Goal: Check status: Check status

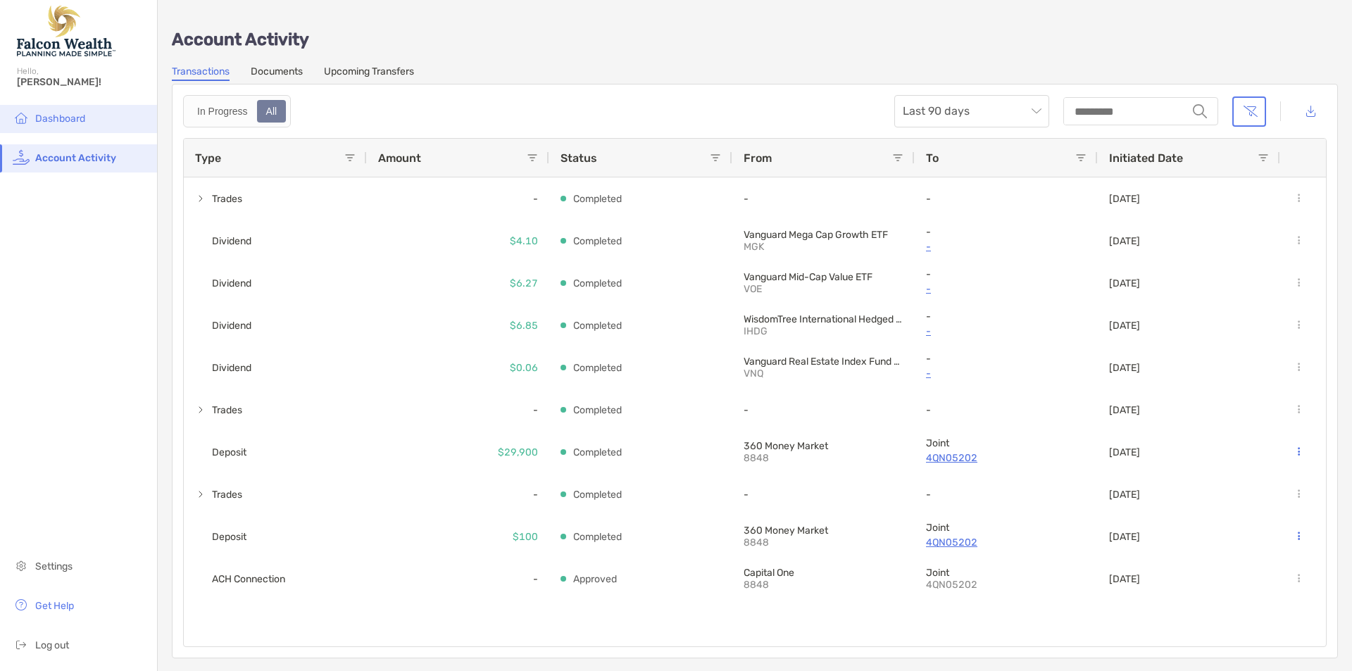
click at [58, 123] on span "Dashboard" at bounding box center [60, 119] width 50 height 12
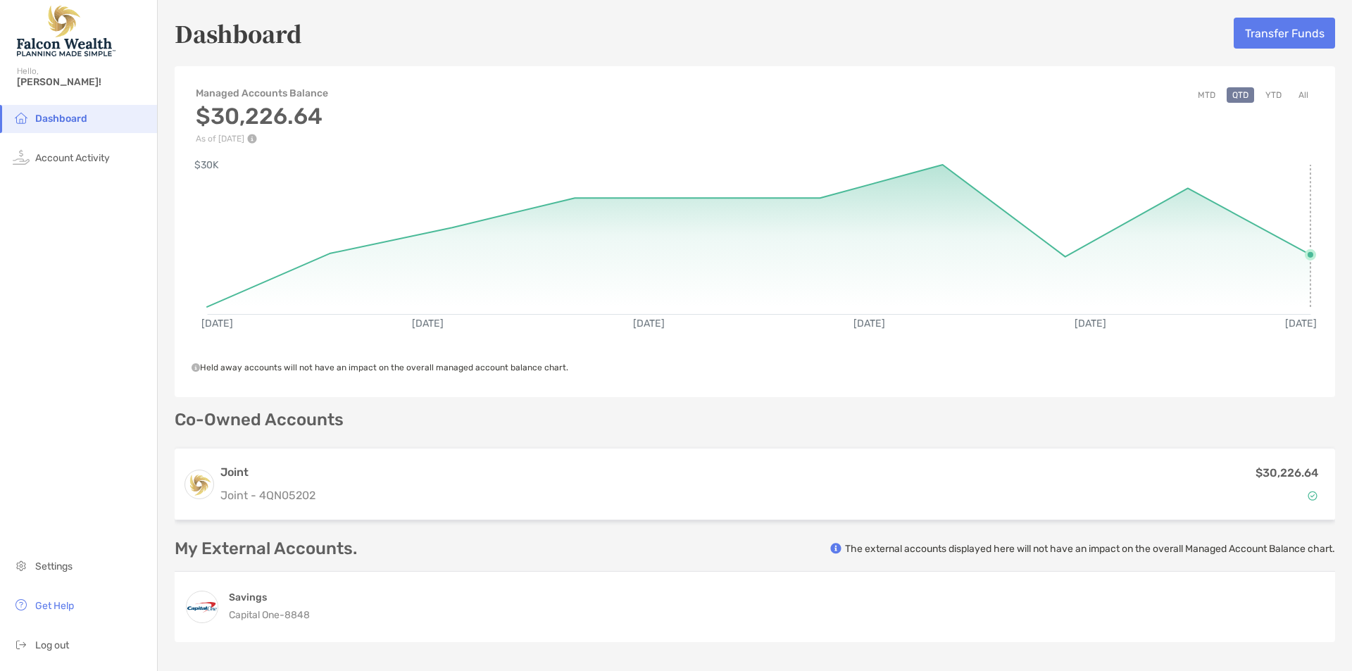
scroll to position [166, 0]
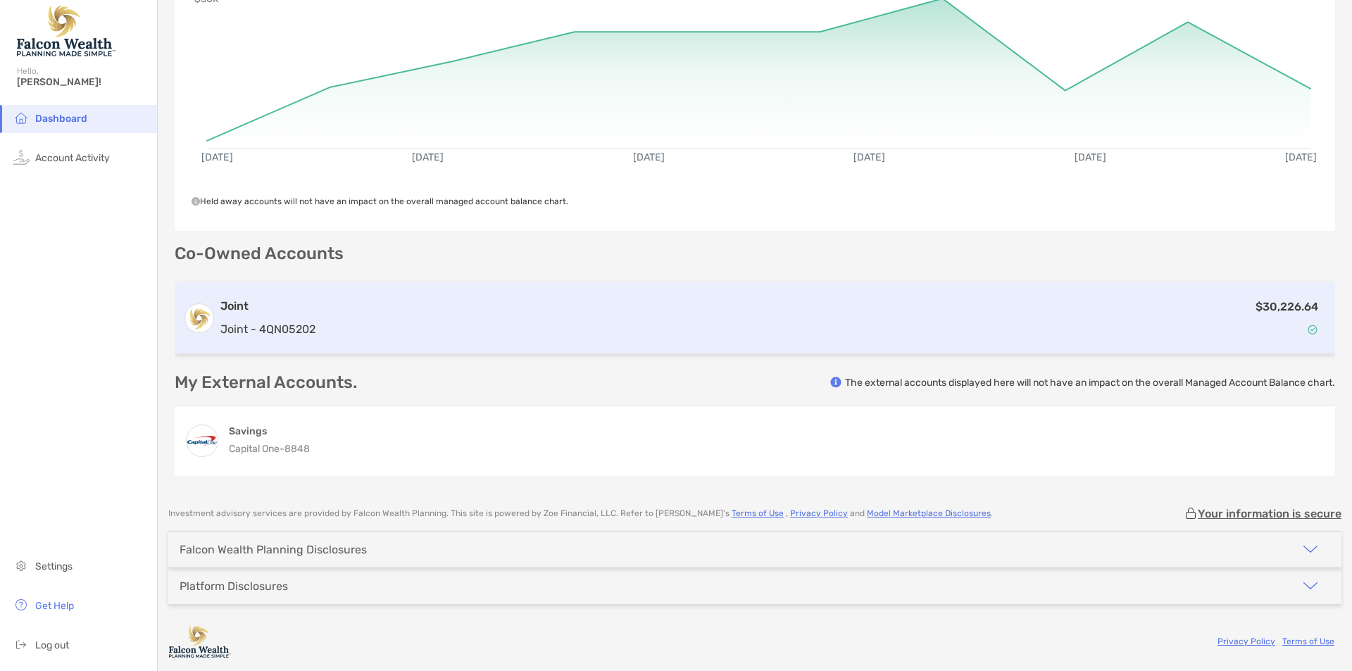
click at [850, 326] on div "$30,226.64" at bounding box center [823, 318] width 1005 height 41
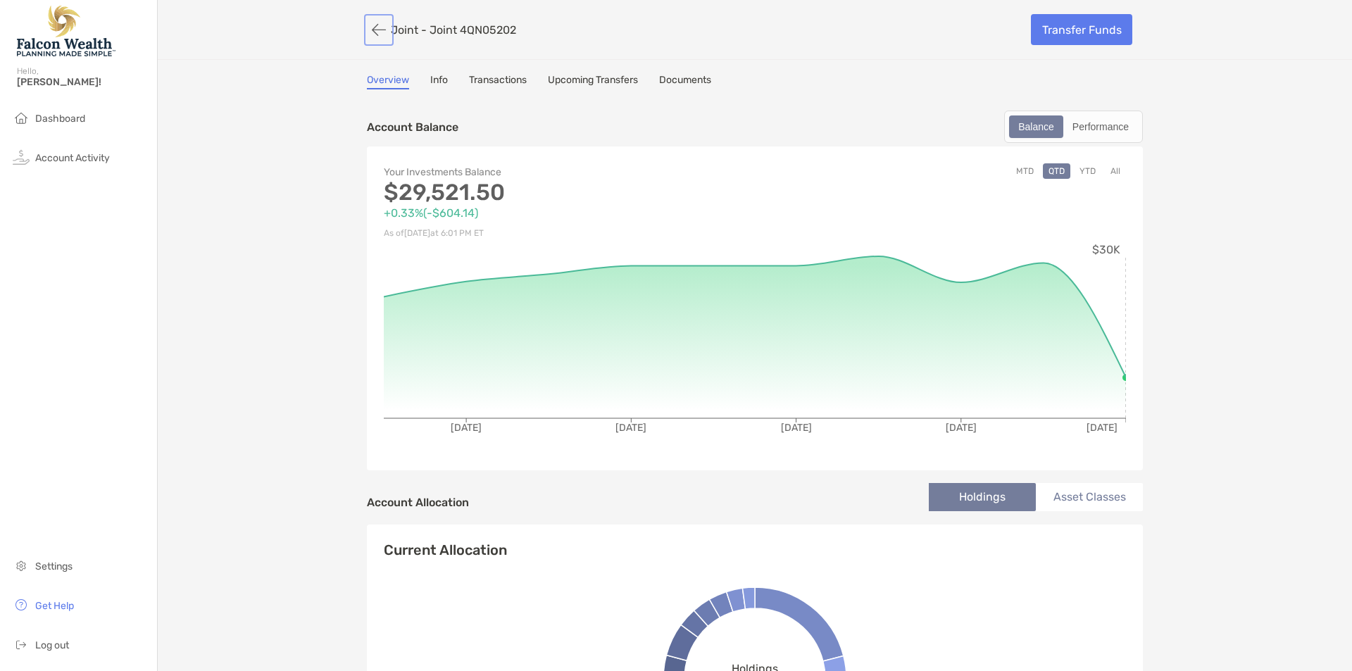
click at [378, 32] on button "button" at bounding box center [379, 30] width 24 height 26
